Goal: Task Accomplishment & Management: Complete application form

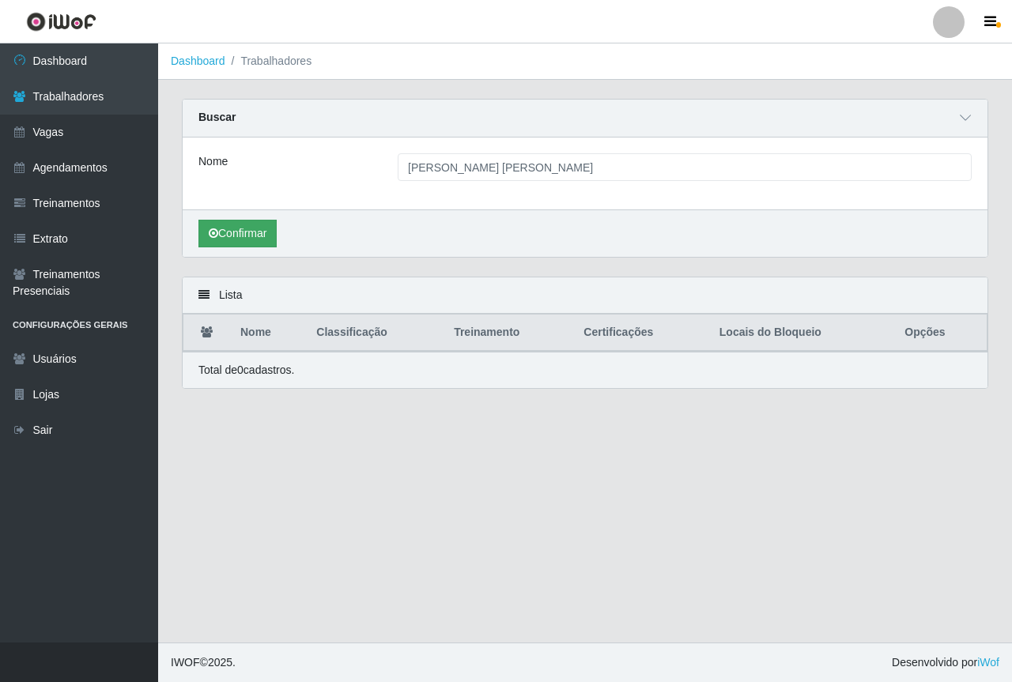
click at [243, 236] on button "Confirmar" at bounding box center [237, 234] width 78 height 28
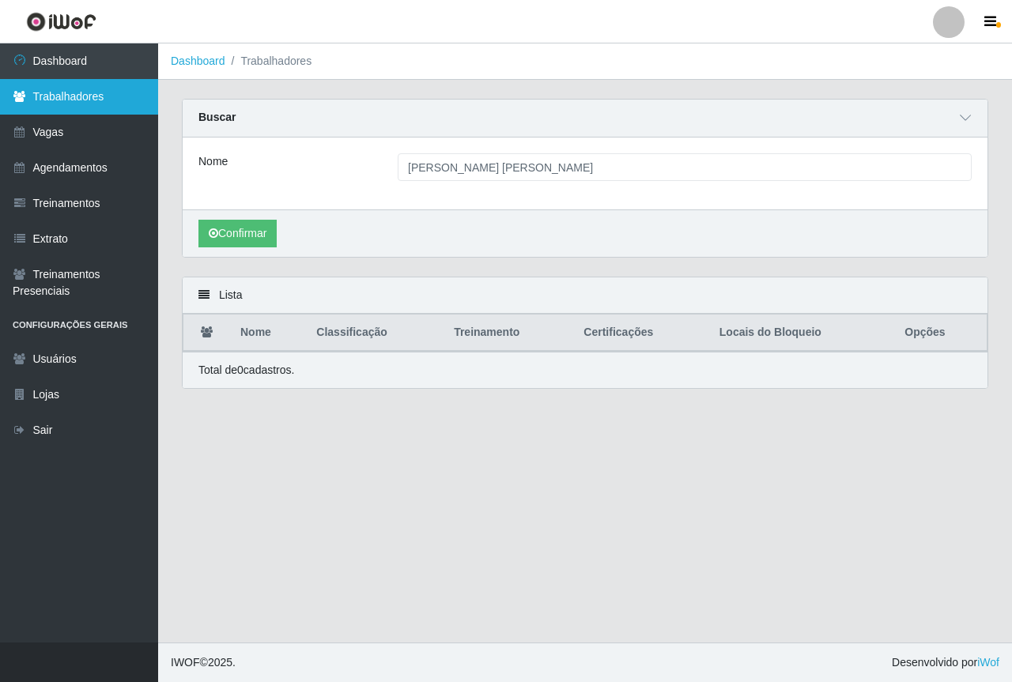
click at [67, 108] on link "Trabalhadores" at bounding box center [79, 97] width 158 height 36
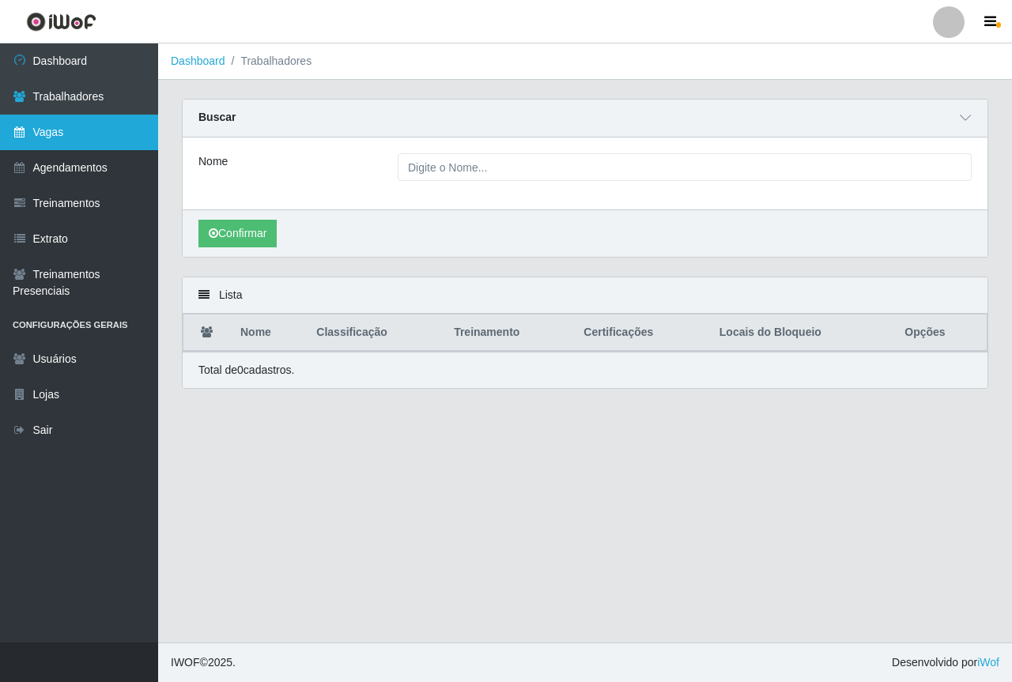
click at [65, 129] on link "Vagas" at bounding box center [79, 133] width 158 height 36
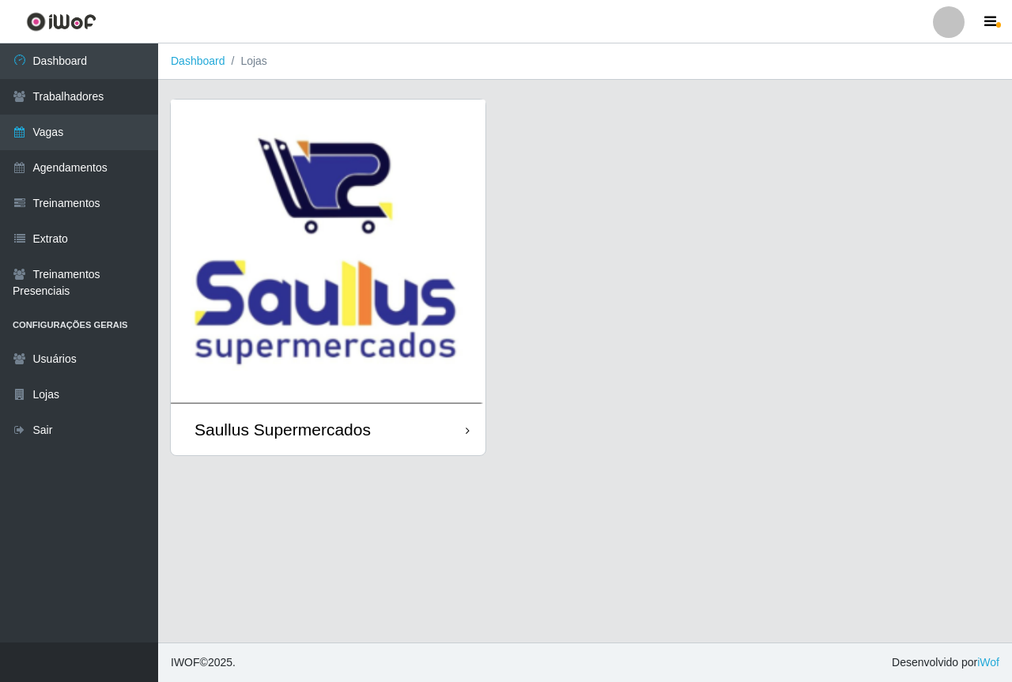
click at [244, 228] on img at bounding box center [328, 252] width 315 height 304
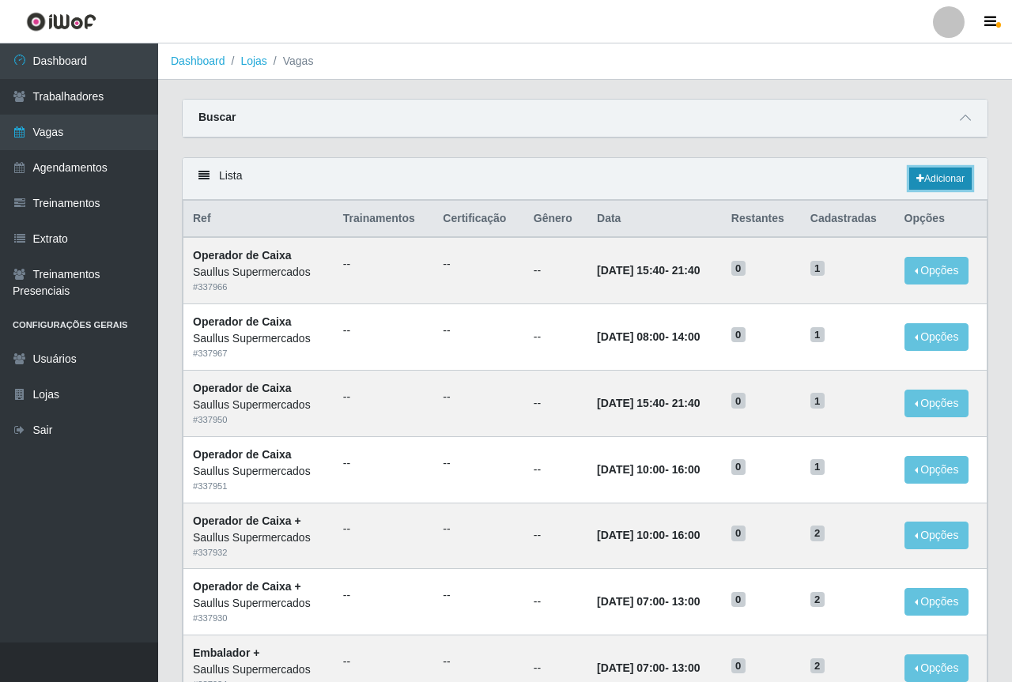
click at [939, 177] on link "Adicionar" at bounding box center [940, 179] width 62 height 22
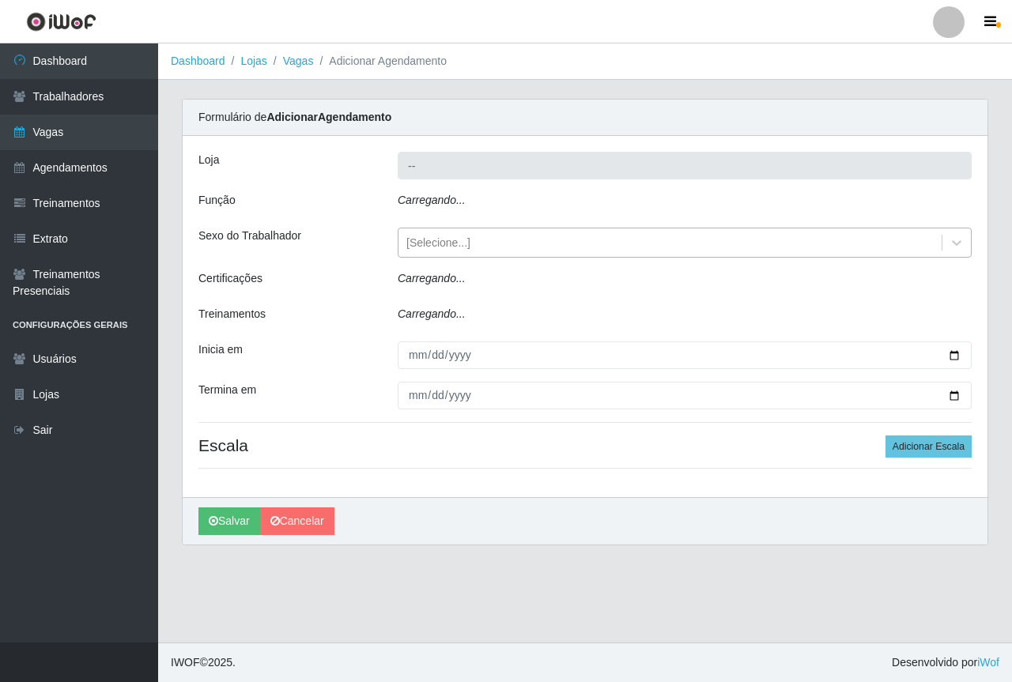
type input "Saullus Supermercados"
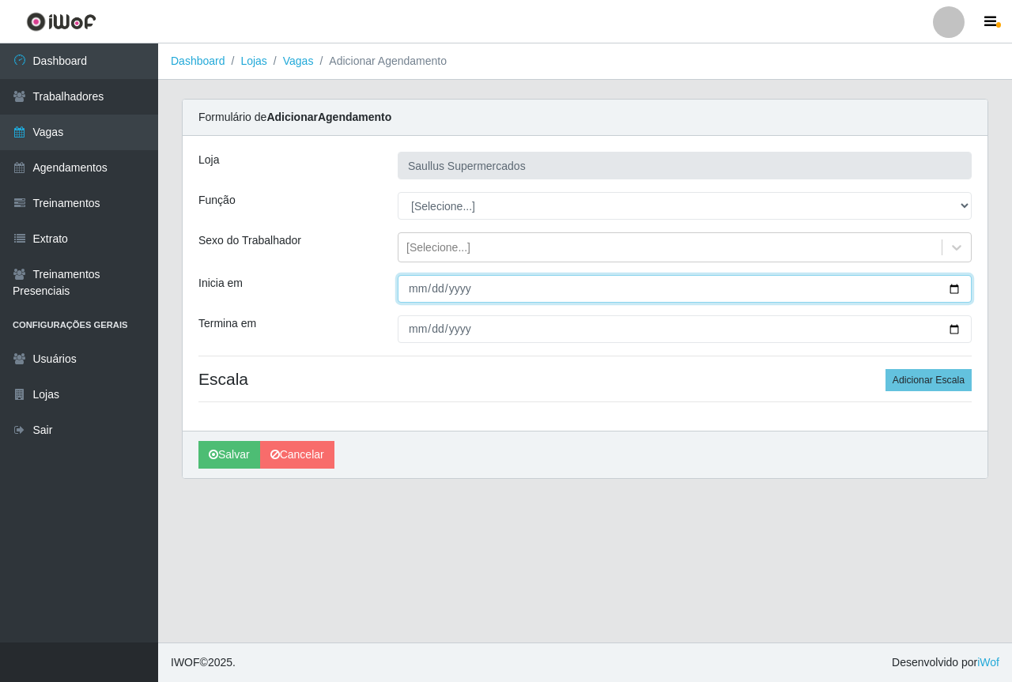
click at [406, 286] on input "Inicia em" at bounding box center [685, 289] width 574 height 28
type input "[DATE]"
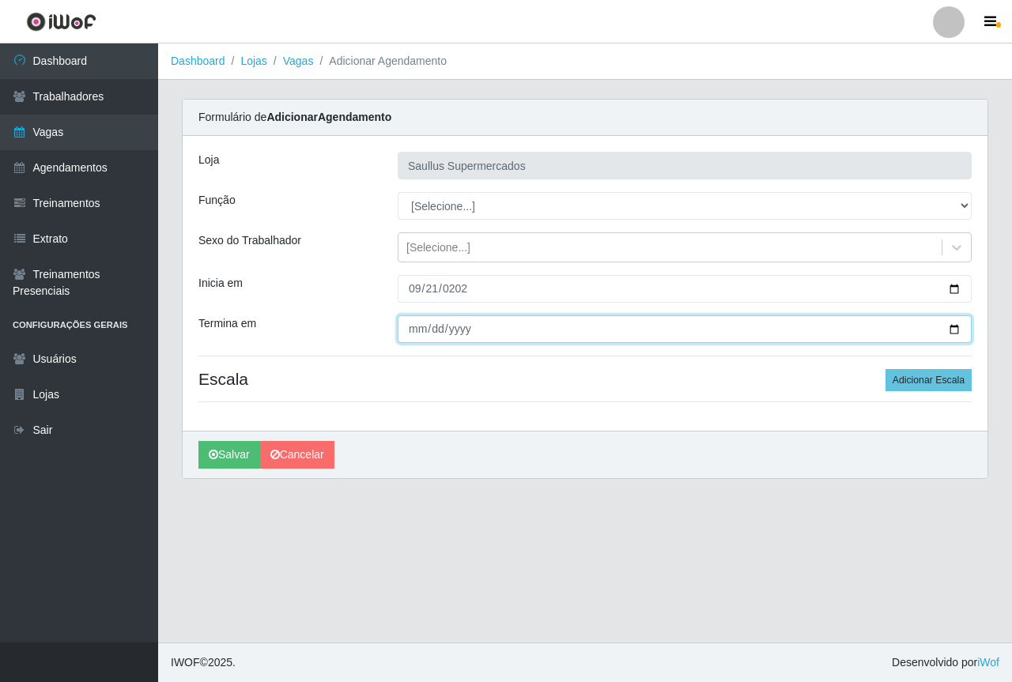
click at [420, 337] on input "Termina em" at bounding box center [685, 330] width 574 height 28
type input "[DATE]"
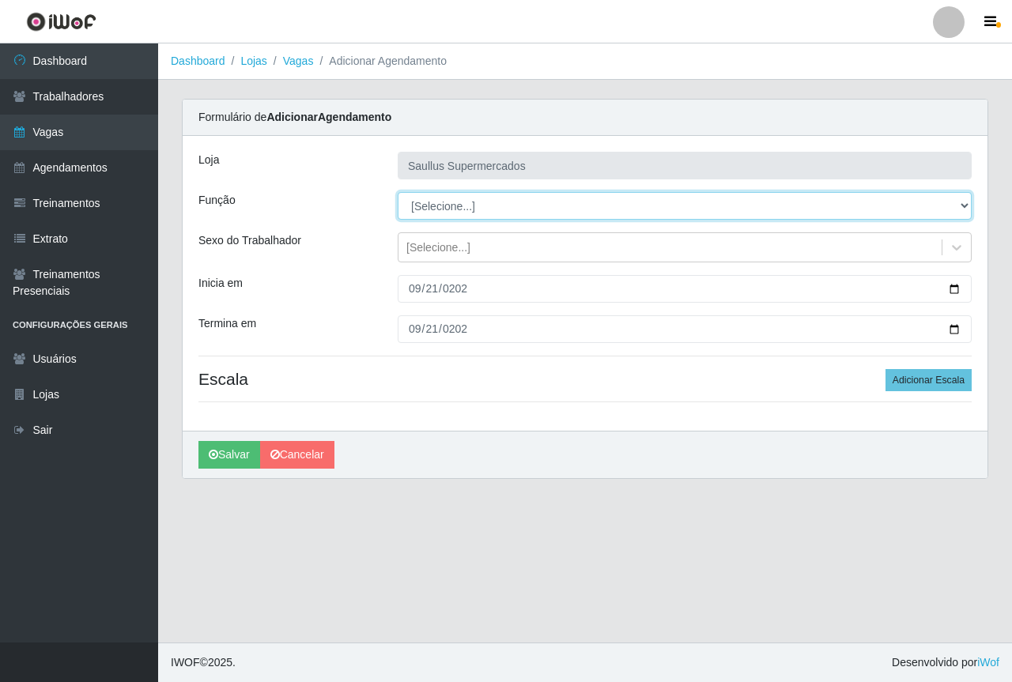
drag, startPoint x: 433, startPoint y: 206, endPoint x: 415, endPoint y: 198, distance: 19.1
click at [433, 206] on select "[Selecione...] ASG ASG + ASG ++ Balconista de Açougue Balconista de Açougue + B…" at bounding box center [685, 206] width 574 height 28
select select "116"
click at [398, 192] on select "[Selecione...] ASG ASG + ASG ++ Balconista de Açougue Balconista de Açougue + B…" at bounding box center [685, 206] width 574 height 28
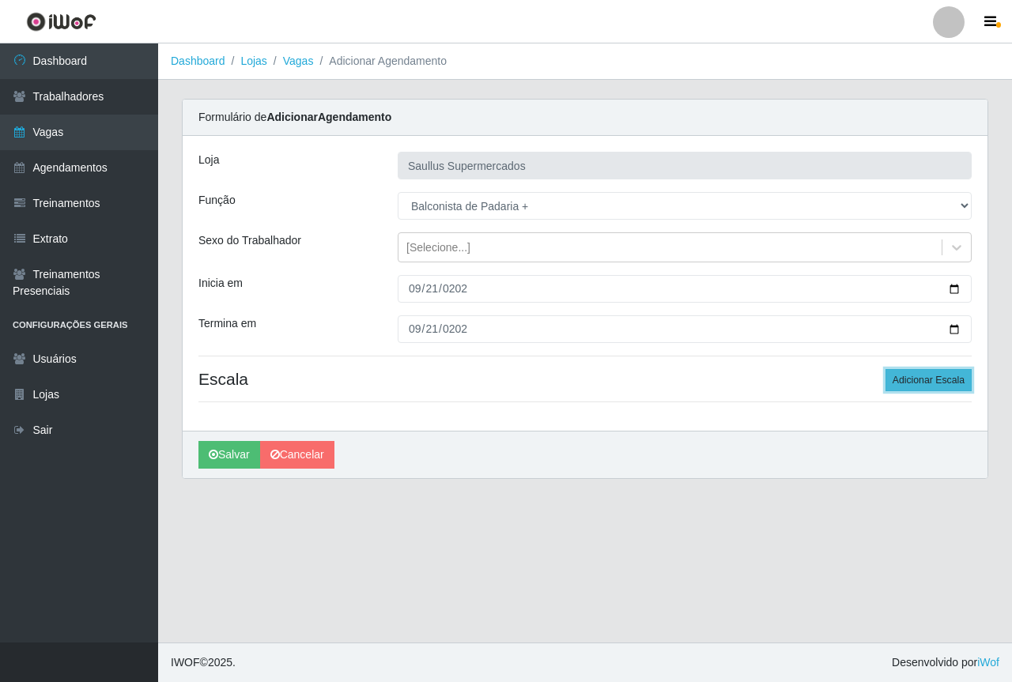
click at [917, 384] on button "Adicionar Escala" at bounding box center [929, 380] width 86 height 22
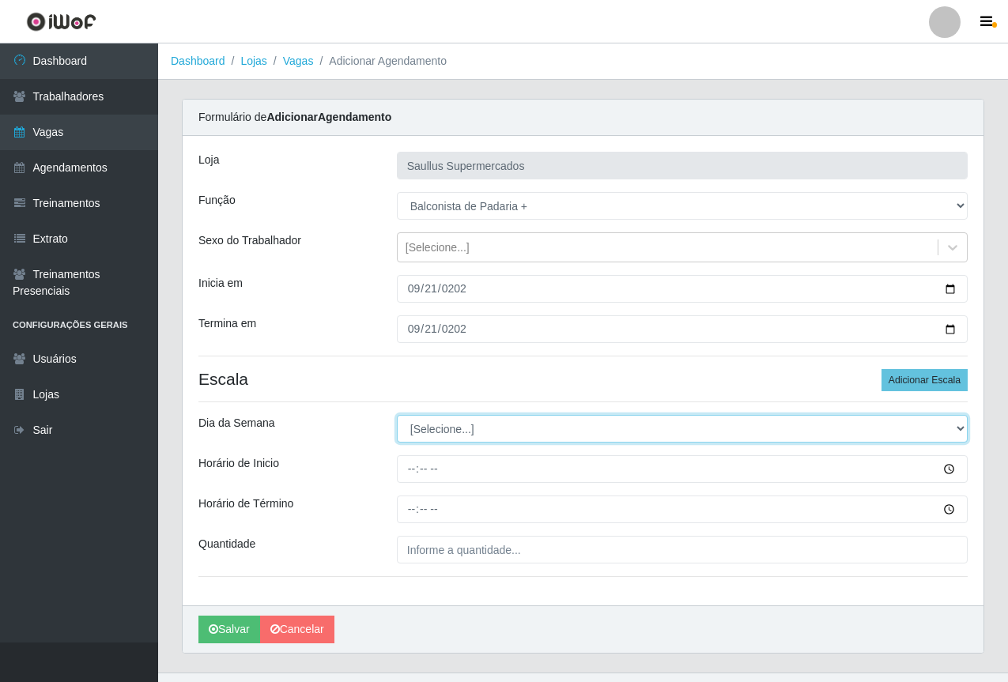
click at [421, 433] on select "[Selecione...] Segunda Terça Quarta Quinta Sexta Sábado Domingo" at bounding box center [682, 429] width 571 height 28
select select "0"
click at [397, 415] on select "[Selecione...] Segunda Terça Quarta Quinta Sexta Sábado Domingo" at bounding box center [682, 429] width 571 height 28
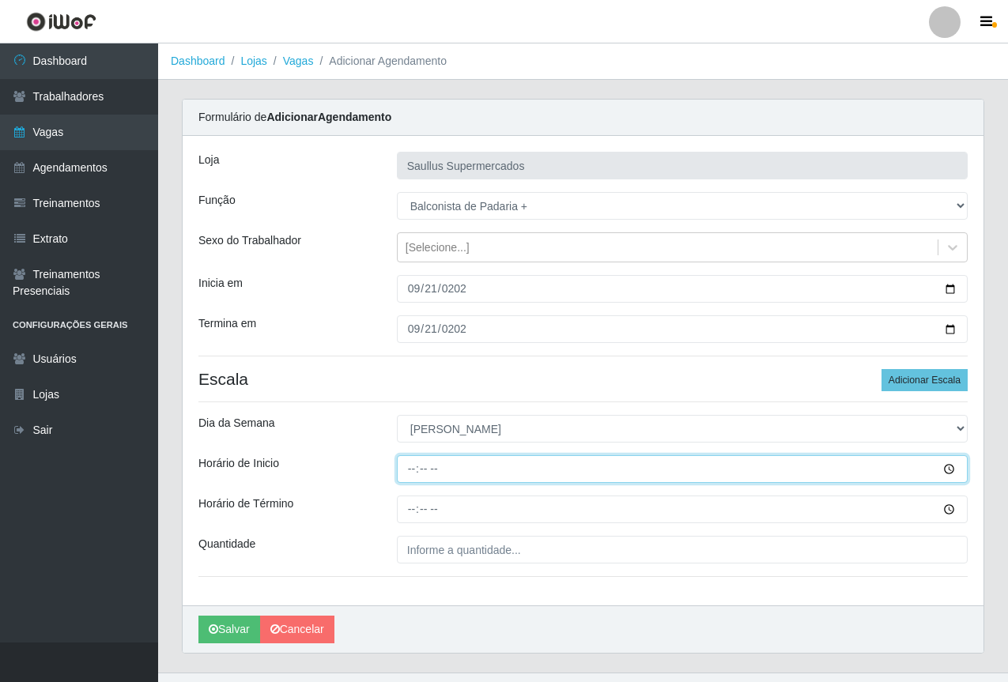
click at [410, 475] on input "Horário de Inicio" at bounding box center [682, 469] width 571 height 28
type input "07:00"
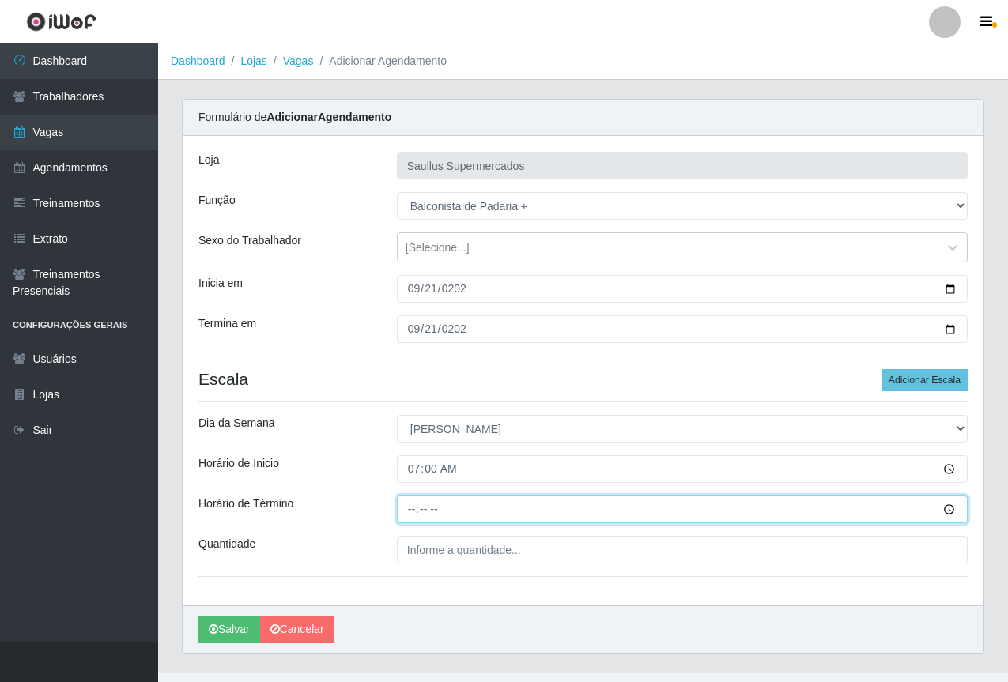
drag, startPoint x: 410, startPoint y: 509, endPoint x: 424, endPoint y: 486, distance: 26.6
click at [412, 508] on input "Horário de Término" at bounding box center [682, 510] width 571 height 28
type input "13:00"
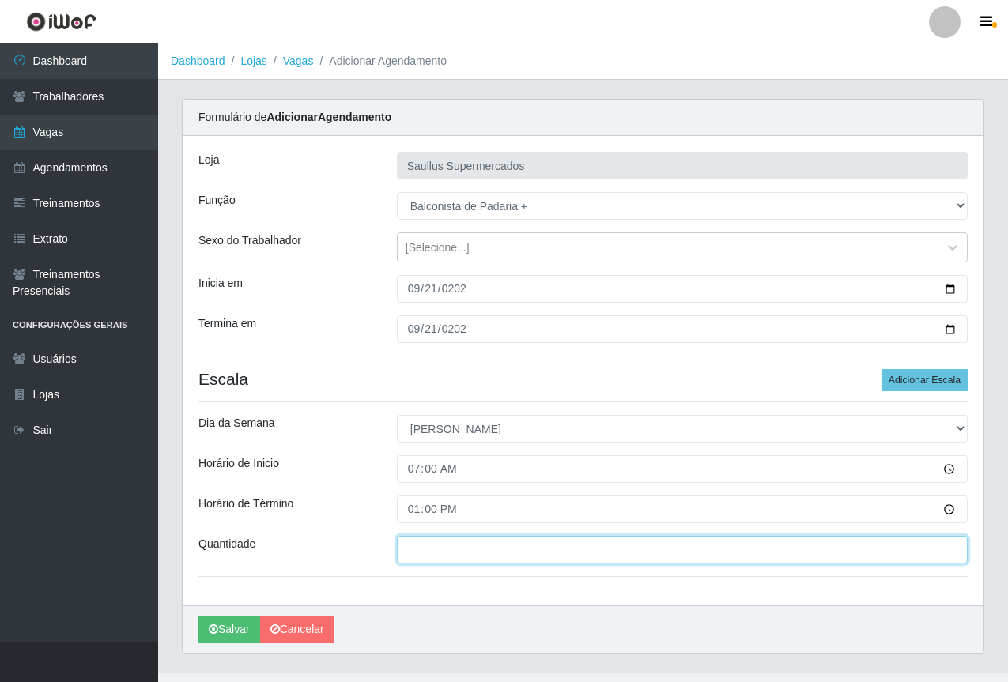
click at [481, 547] on input "___" at bounding box center [682, 550] width 571 height 28
type input "1__"
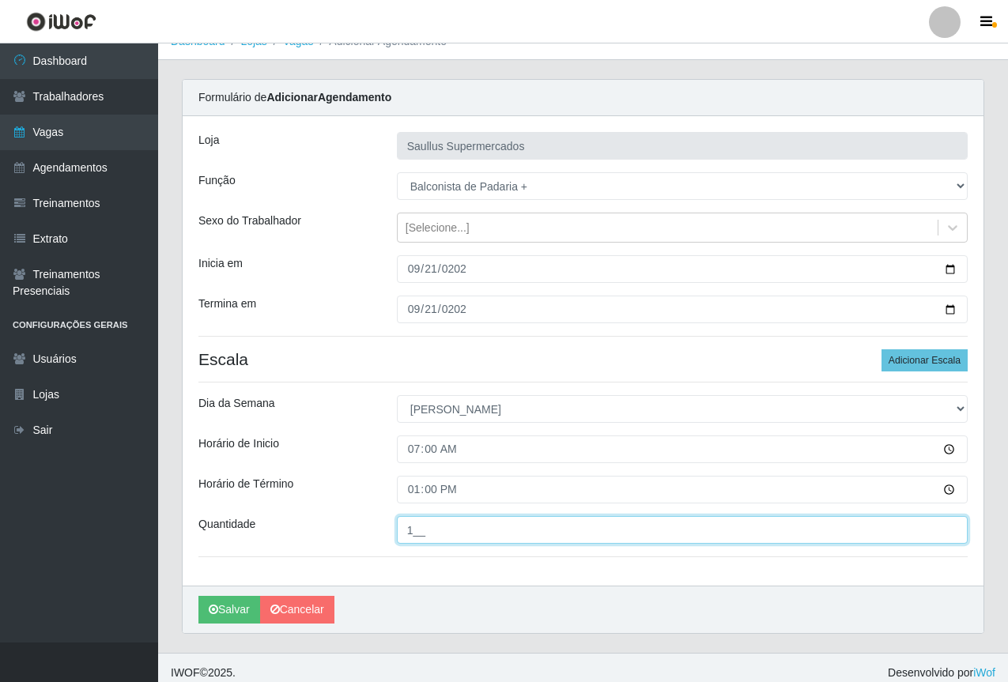
scroll to position [30, 0]
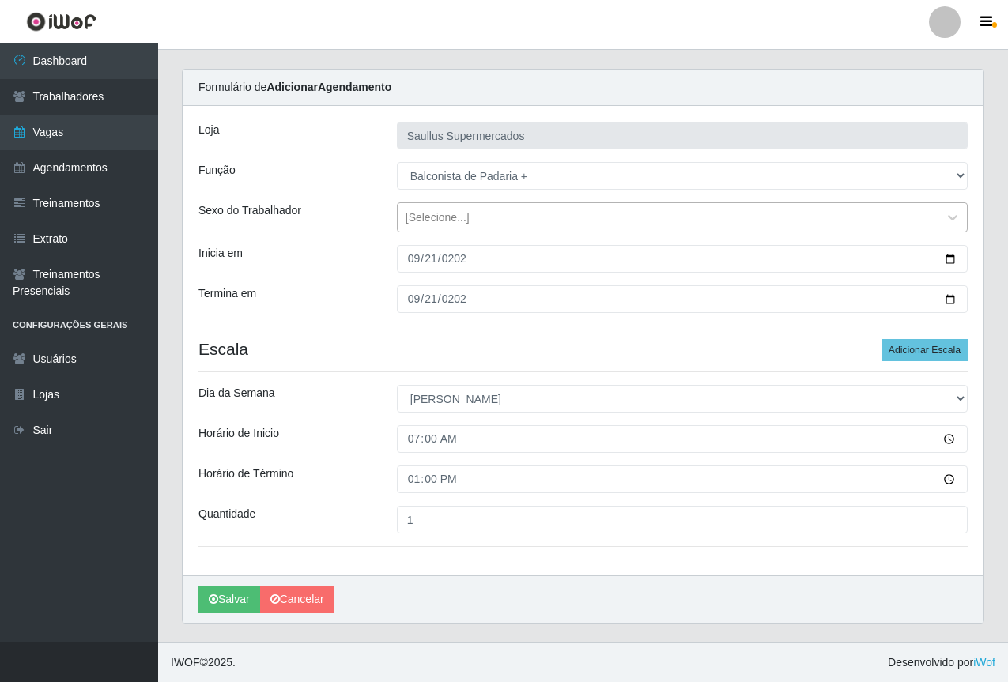
click at [464, 210] on div "[Selecione...]" at bounding box center [438, 218] width 64 height 17
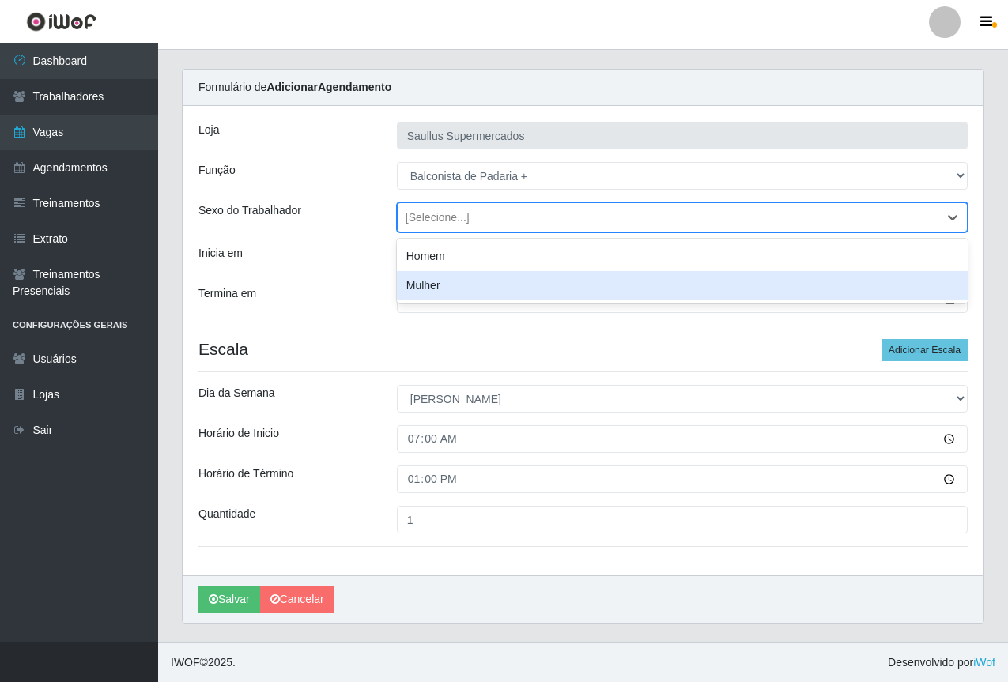
click at [436, 289] on div "Mulher" at bounding box center [682, 285] width 571 height 29
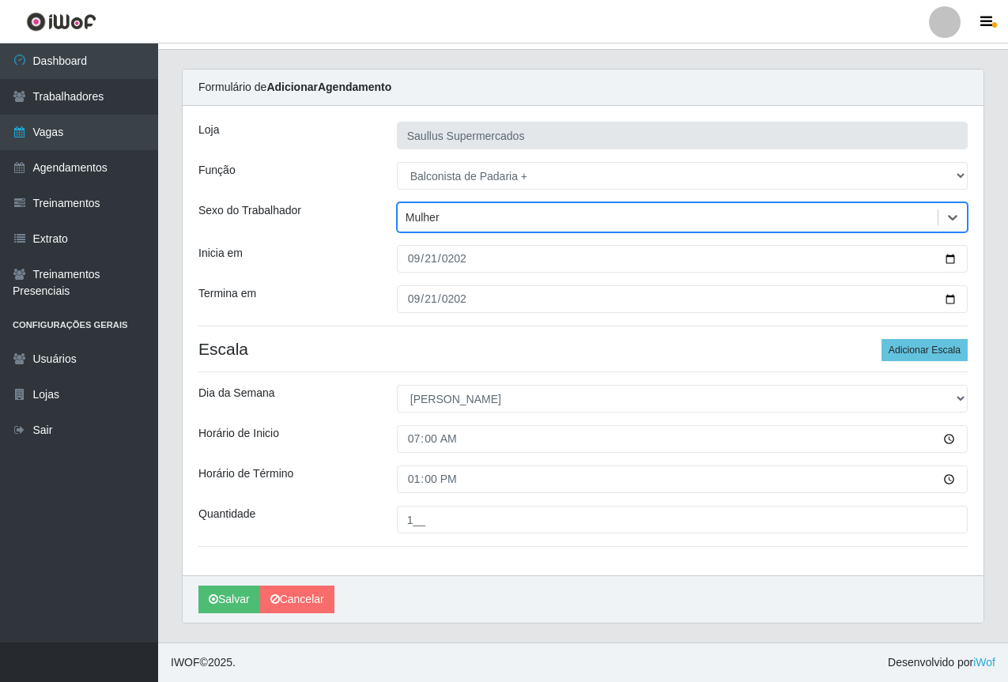
click at [350, 299] on div "Termina em" at bounding box center [286, 299] width 198 height 28
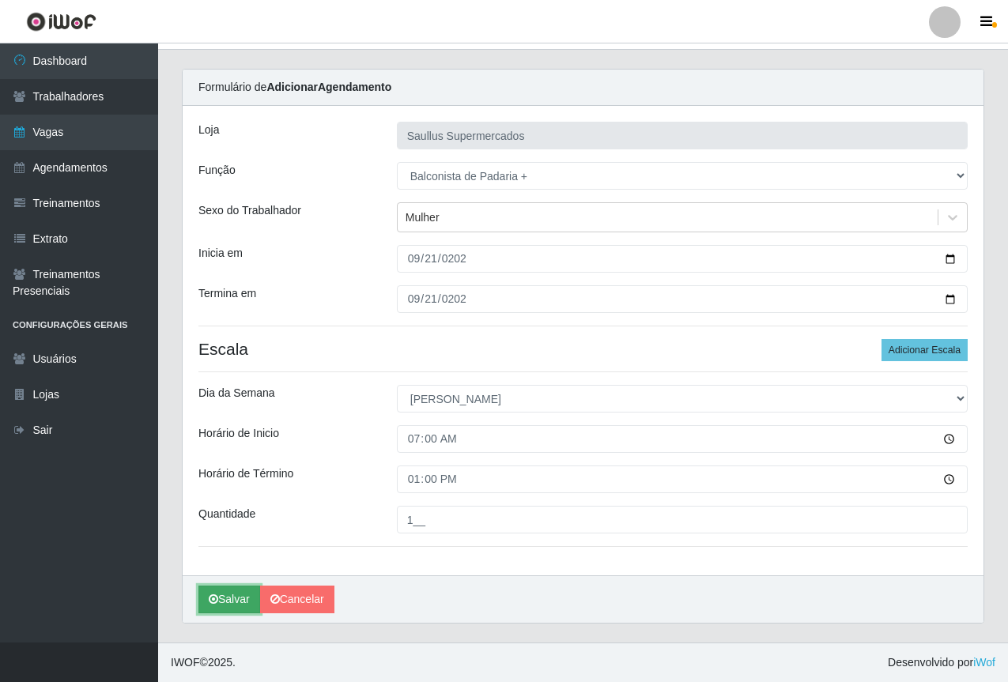
click at [228, 605] on button "Salvar" at bounding box center [229, 600] width 62 height 28
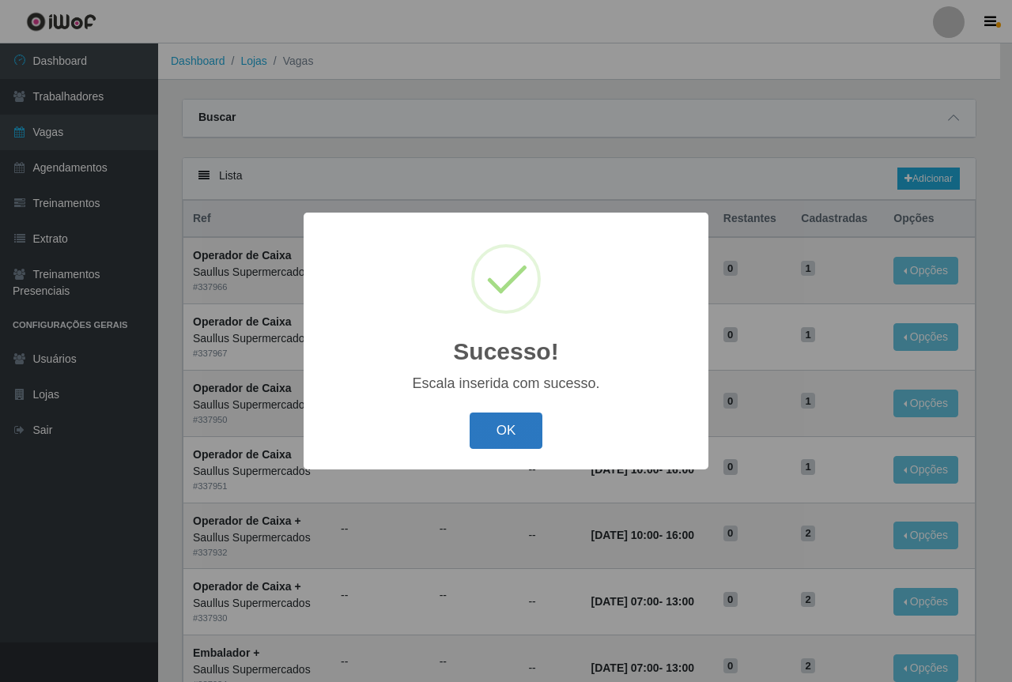
click at [516, 426] on button "OK" at bounding box center [507, 431] width 74 height 37
